Goal: Transaction & Acquisition: Obtain resource

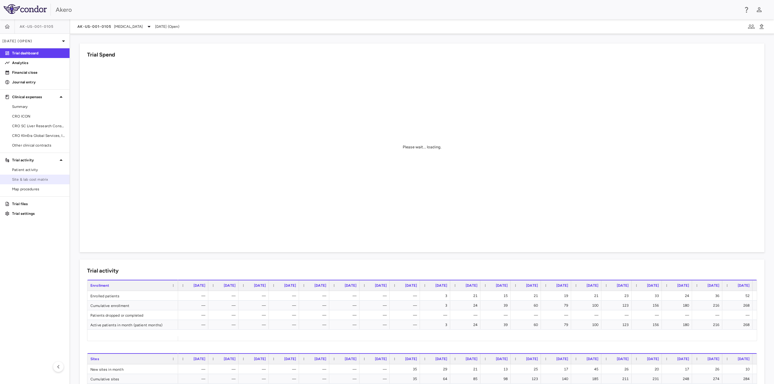
click at [32, 183] on link "Site & lab cost matrix" at bounding box center [35, 179] width 70 height 9
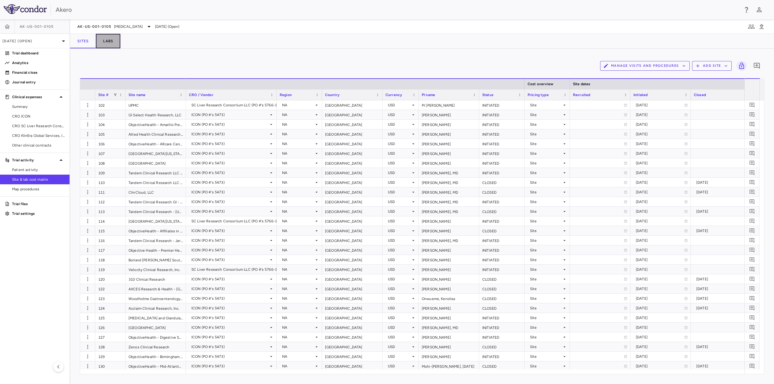
click at [113, 42] on button "Labs" at bounding box center [108, 41] width 24 height 15
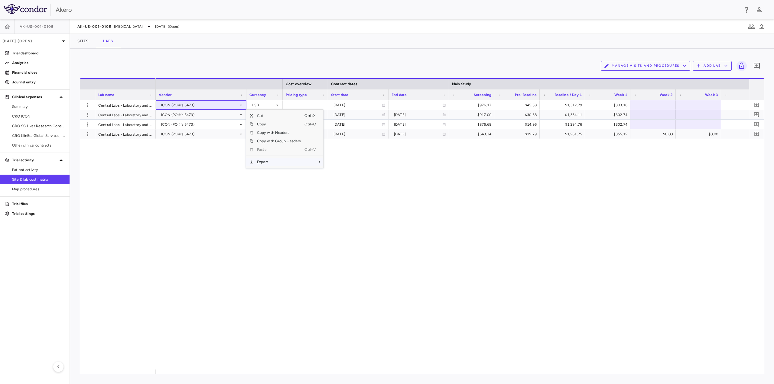
click at [268, 162] on span "Export" at bounding box center [278, 162] width 51 height 8
click at [344, 173] on span "Excel Export" at bounding box center [343, 172] width 28 height 8
